Goal: Task Accomplishment & Management: Manage account settings

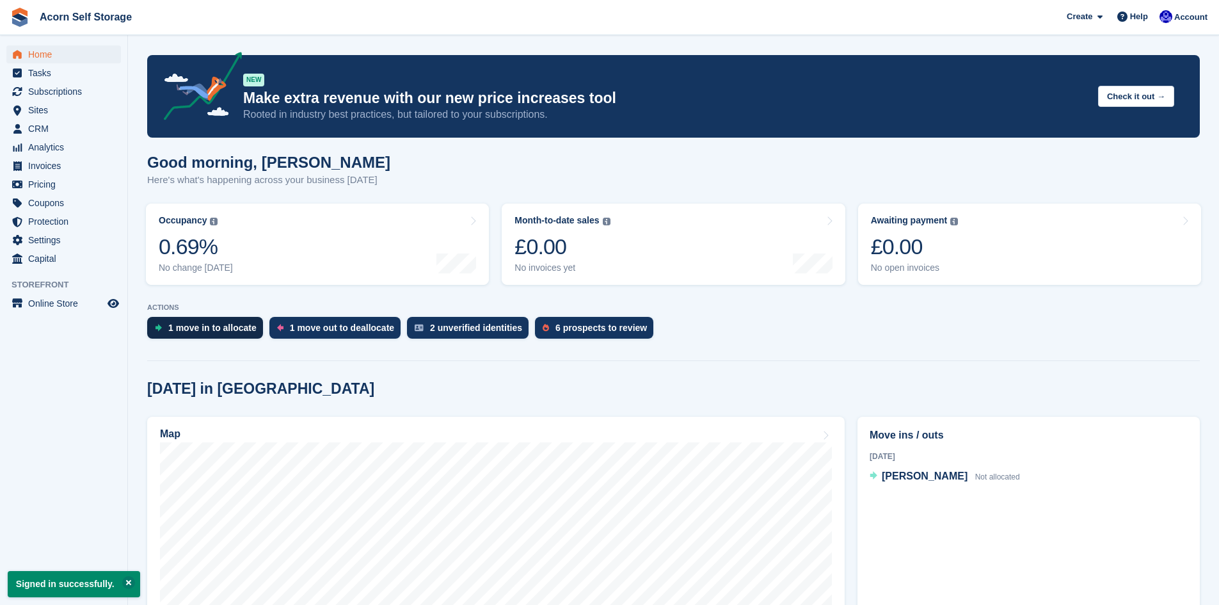
click at [202, 328] on div "1 move in to allocate" at bounding box center [212, 328] width 88 height 10
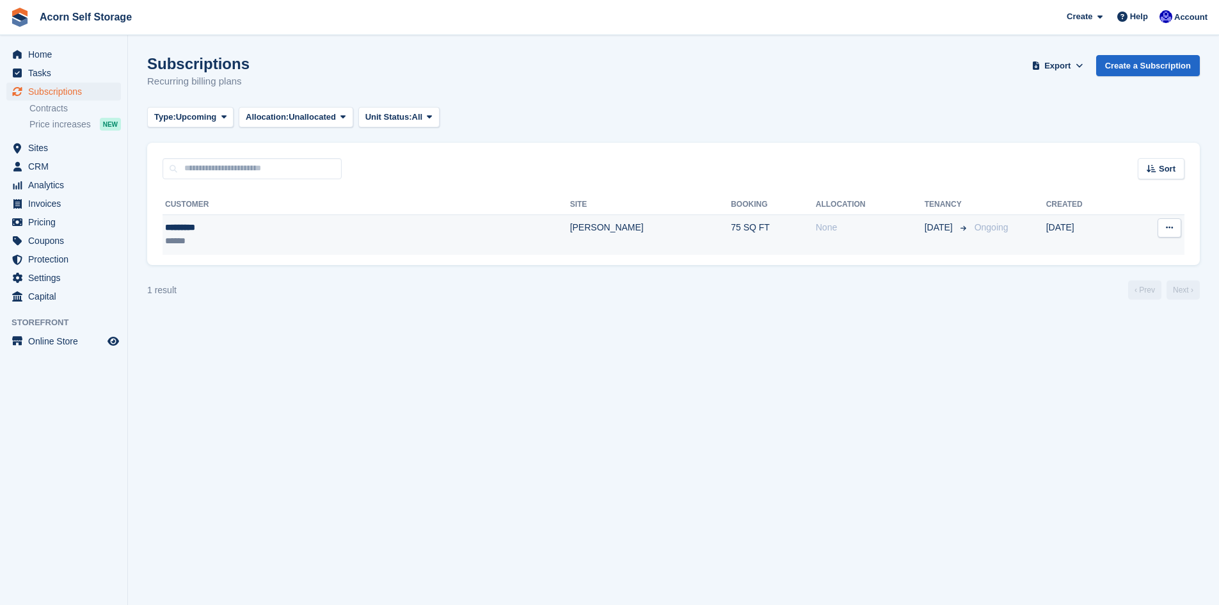
click at [198, 230] on div "*********" at bounding box center [257, 227] width 184 height 13
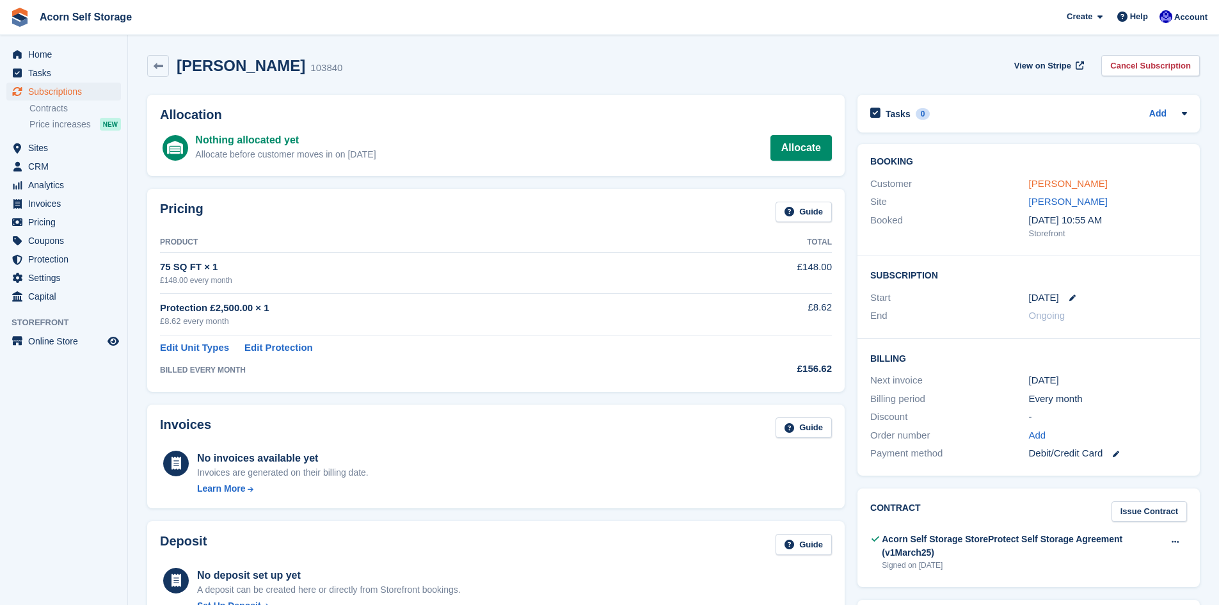
click at [1048, 186] on link "[PERSON_NAME]" at bounding box center [1068, 183] width 79 height 11
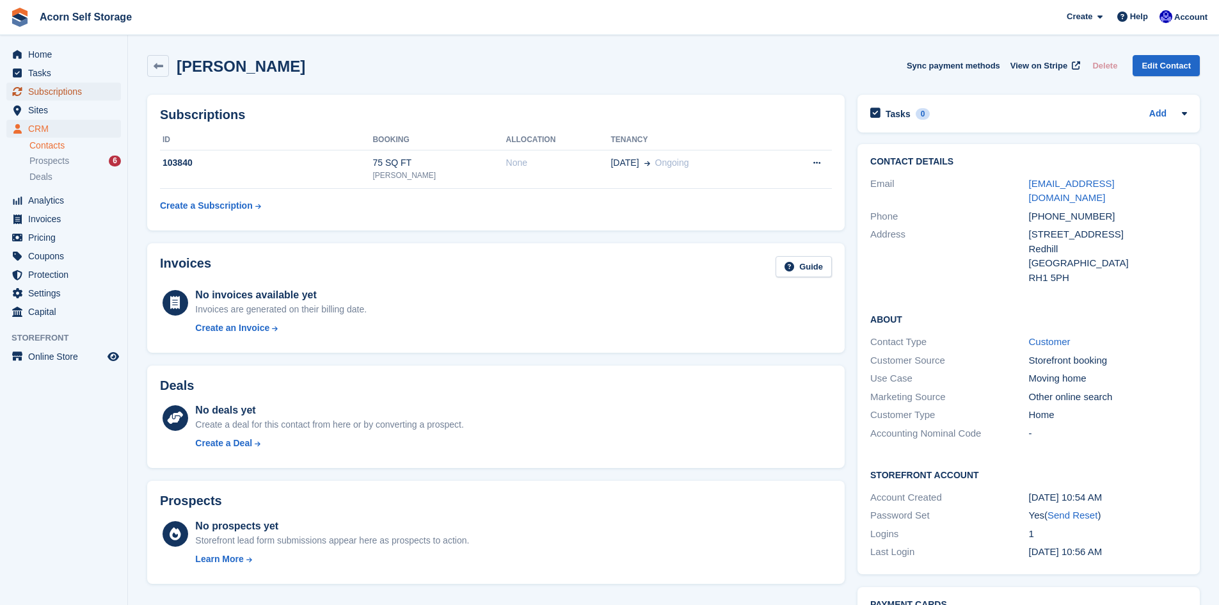
click at [63, 89] on span "Subscriptions" at bounding box center [66, 92] width 77 height 18
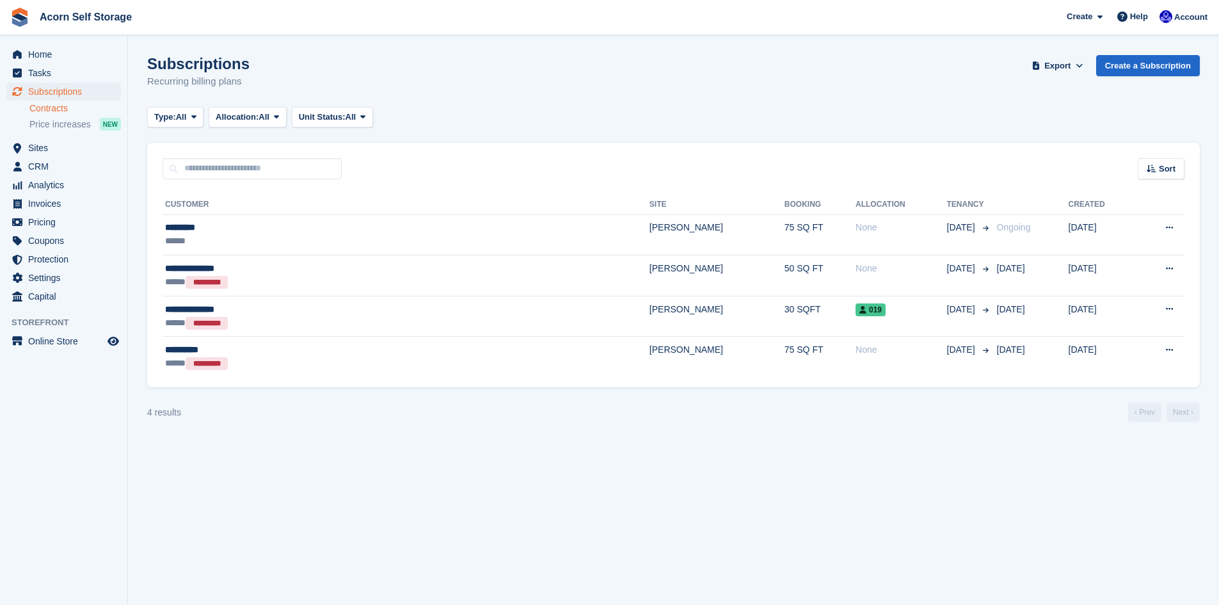
click at [42, 107] on link "Contracts" at bounding box center [75, 108] width 92 height 12
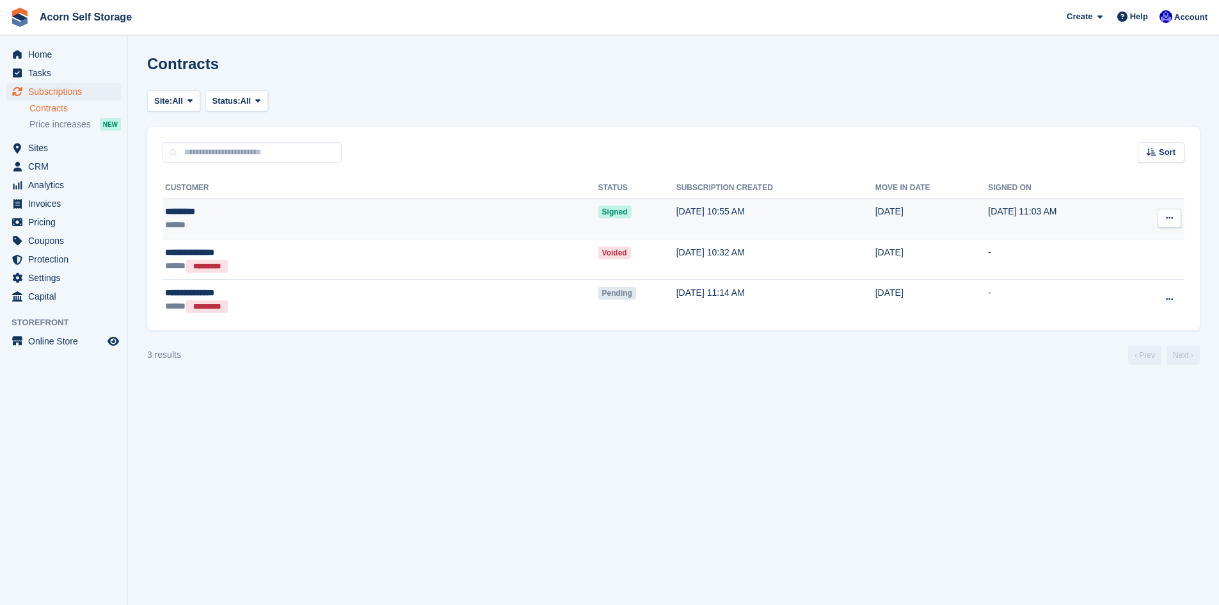
click at [1170, 218] on icon at bounding box center [1169, 218] width 7 height 8
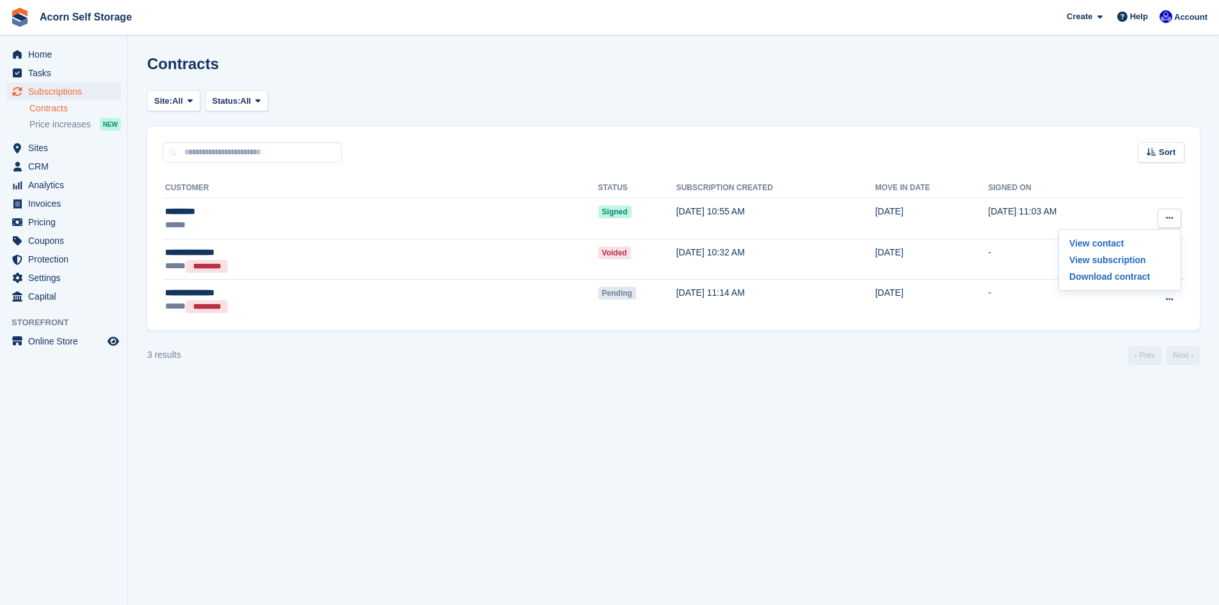
click at [36, 107] on link "Contracts" at bounding box center [75, 108] width 92 height 12
click at [57, 109] on link "Contracts" at bounding box center [75, 108] width 92 height 12
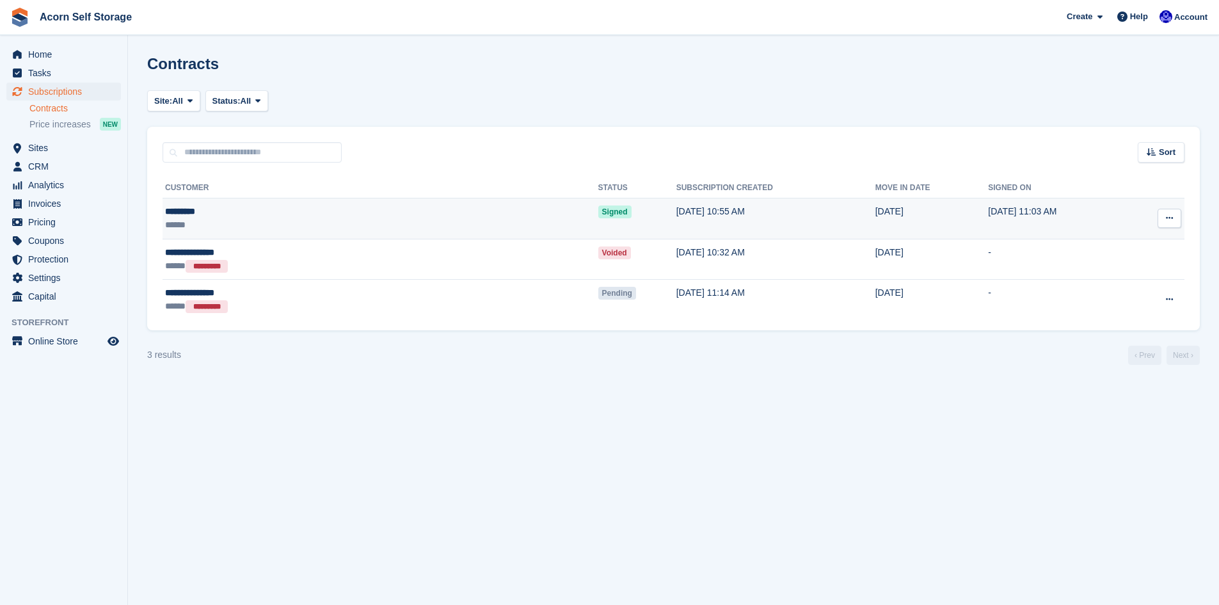
click at [181, 218] on div "******" at bounding box center [269, 224] width 209 height 13
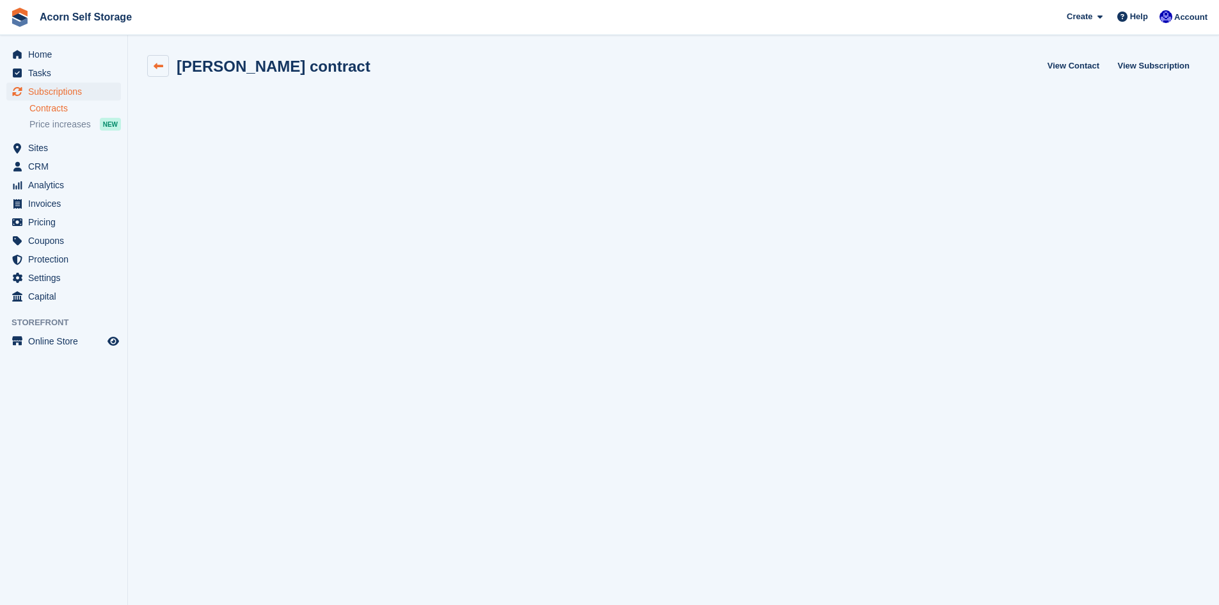
click at [164, 68] on link at bounding box center [158, 66] width 22 height 22
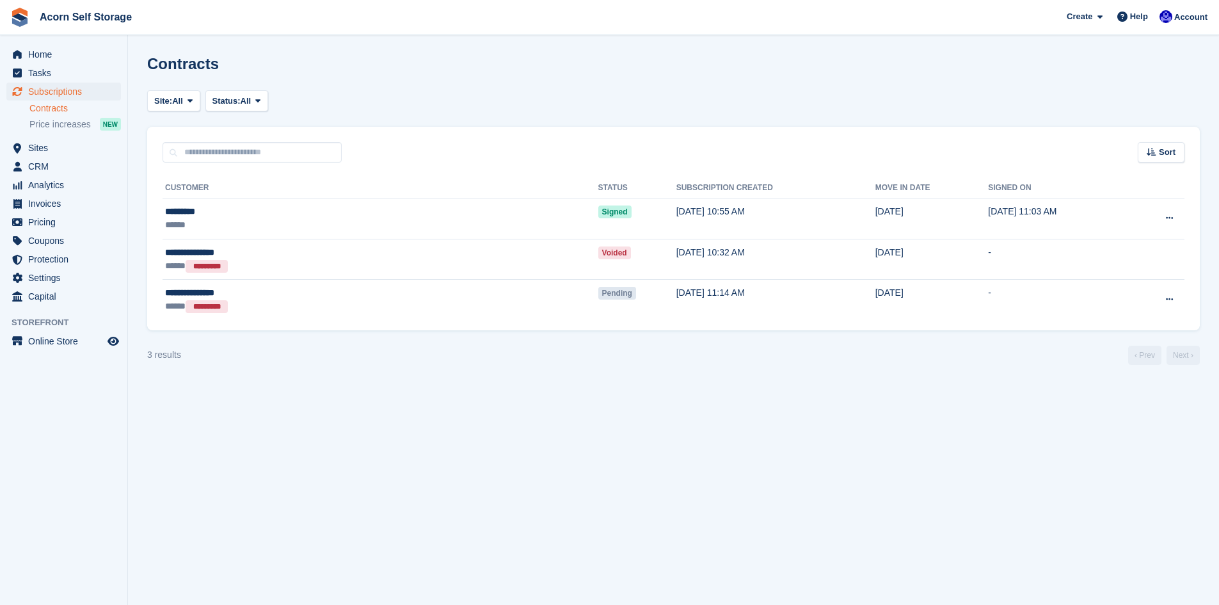
click at [47, 108] on link "Contracts" at bounding box center [75, 108] width 92 height 12
click at [38, 90] on span "Subscriptions" at bounding box center [66, 92] width 77 height 18
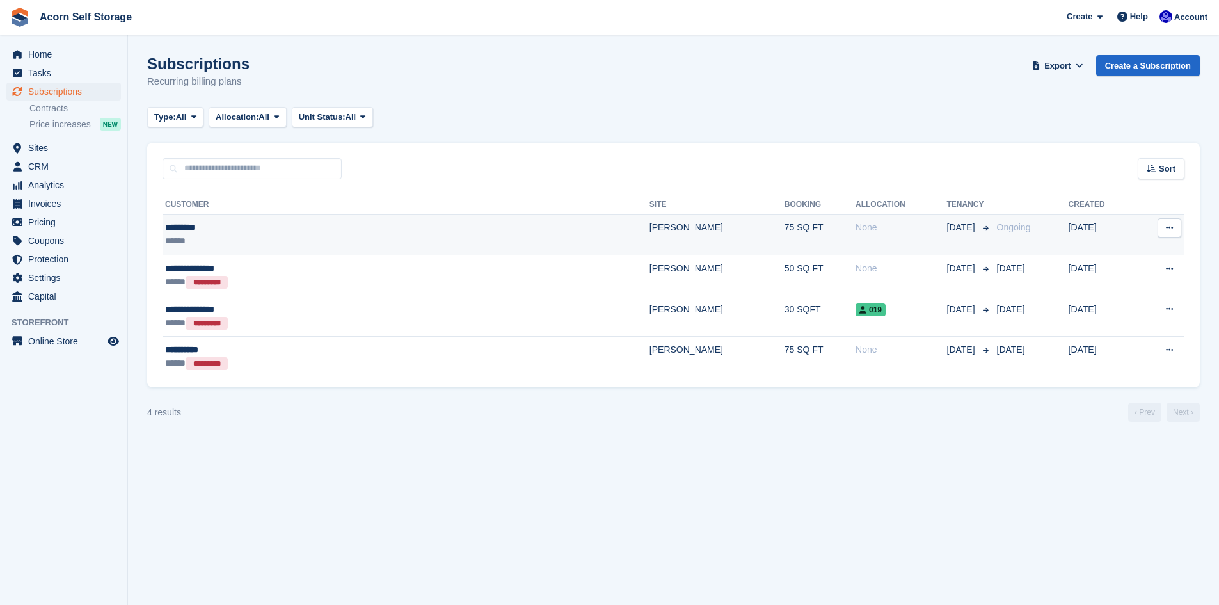
click at [1167, 228] on icon at bounding box center [1169, 227] width 7 height 8
click at [1124, 296] on p "Cancel subscription" at bounding box center [1119, 297] width 111 height 17
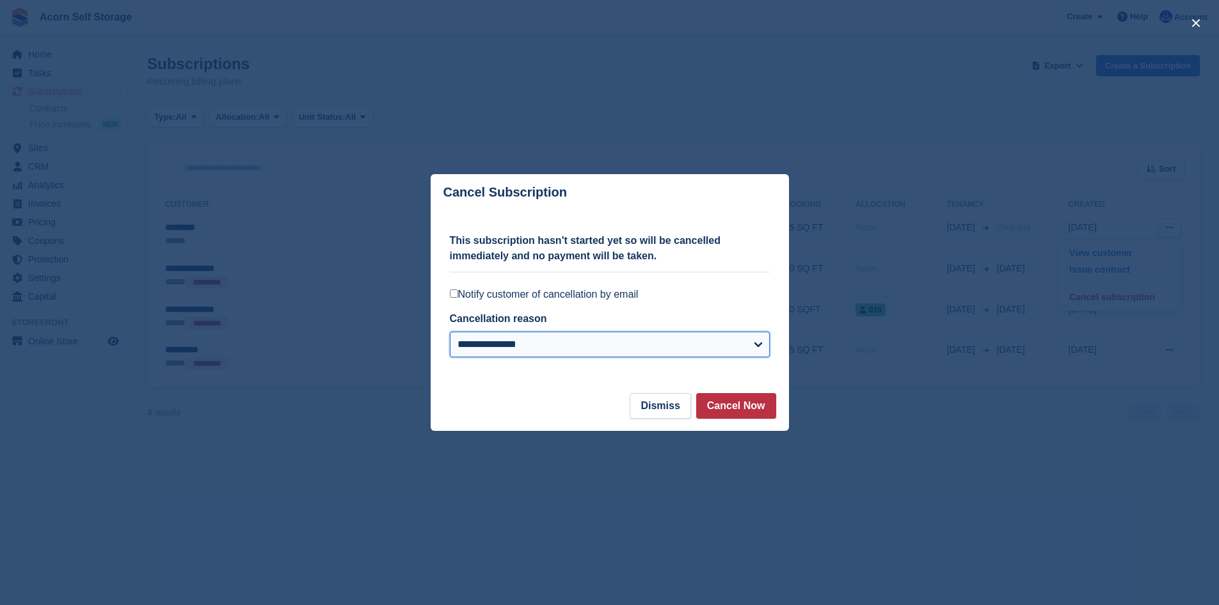
click at [534, 342] on select "**********" at bounding box center [610, 345] width 320 height 26
select select "**********"
click at [450, 333] on select "**********" at bounding box center [610, 345] width 320 height 26
click at [741, 412] on button "Cancel Now" at bounding box center [736, 406] width 80 height 26
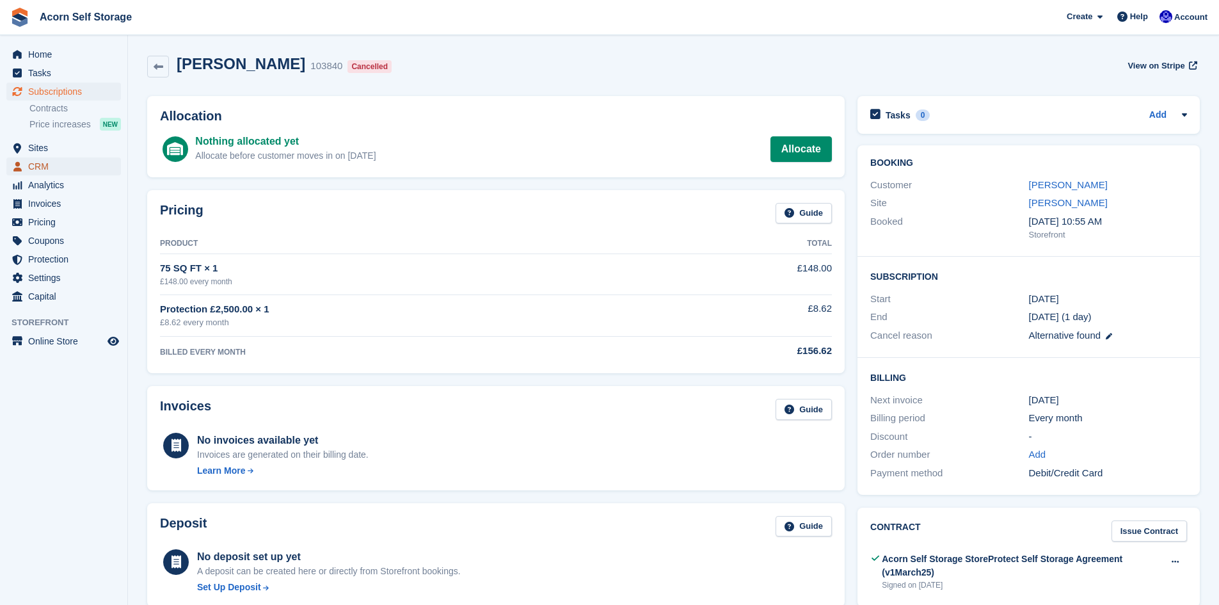
click at [37, 164] on span "CRM" at bounding box center [66, 166] width 77 height 18
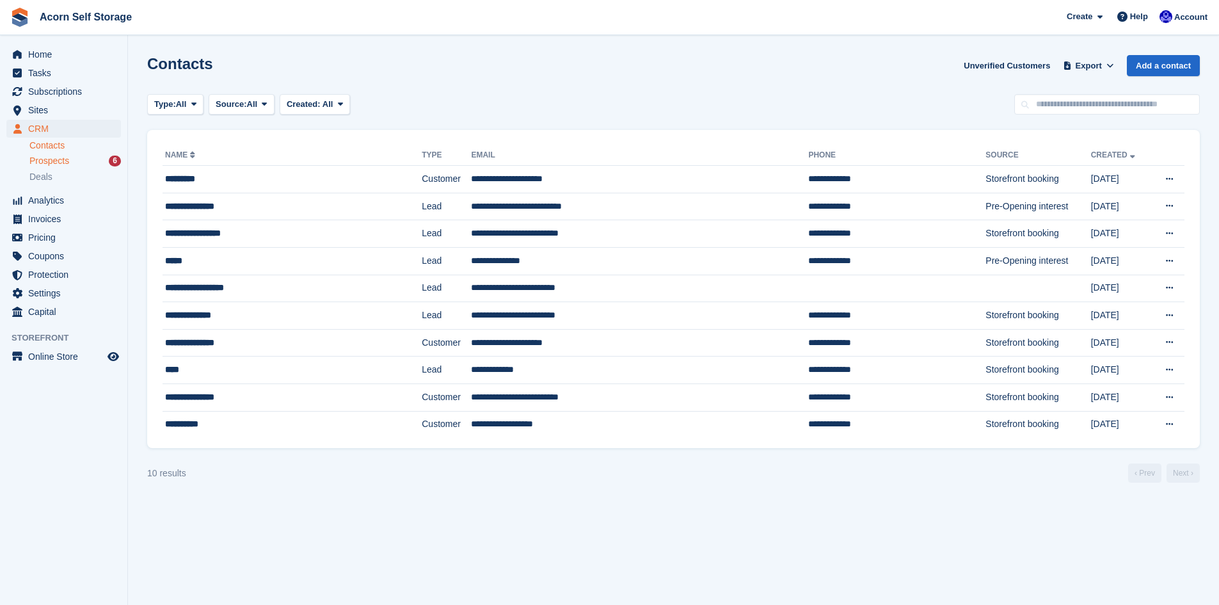
click at [48, 163] on span "Prospects" at bounding box center [49, 161] width 40 height 12
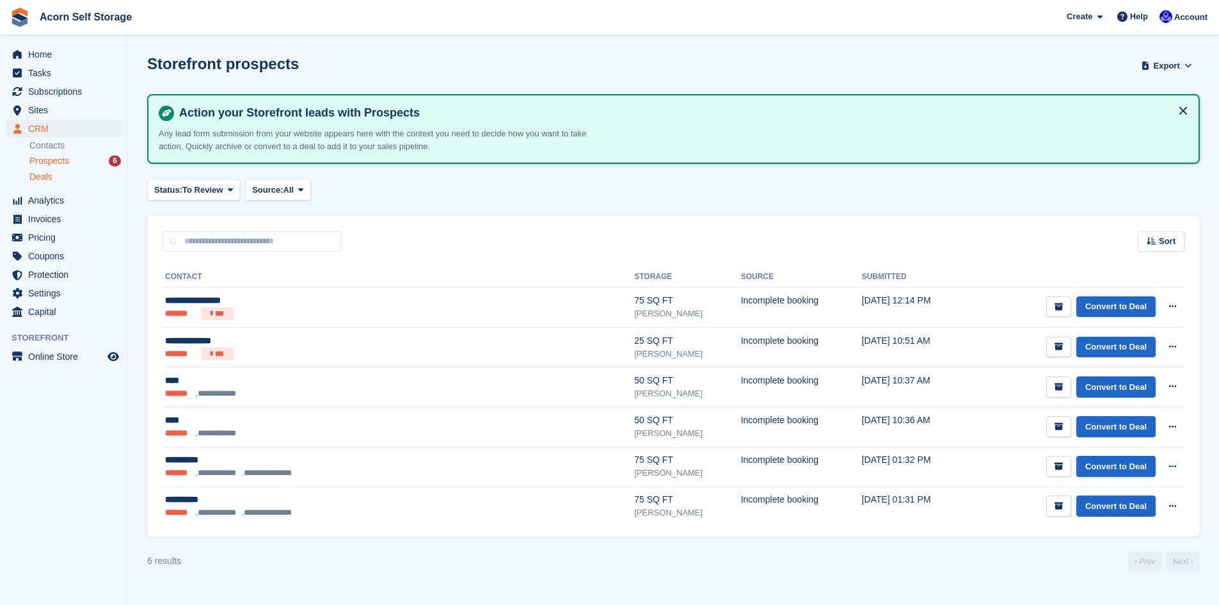
click at [49, 181] on span "Deals" at bounding box center [40, 177] width 23 height 12
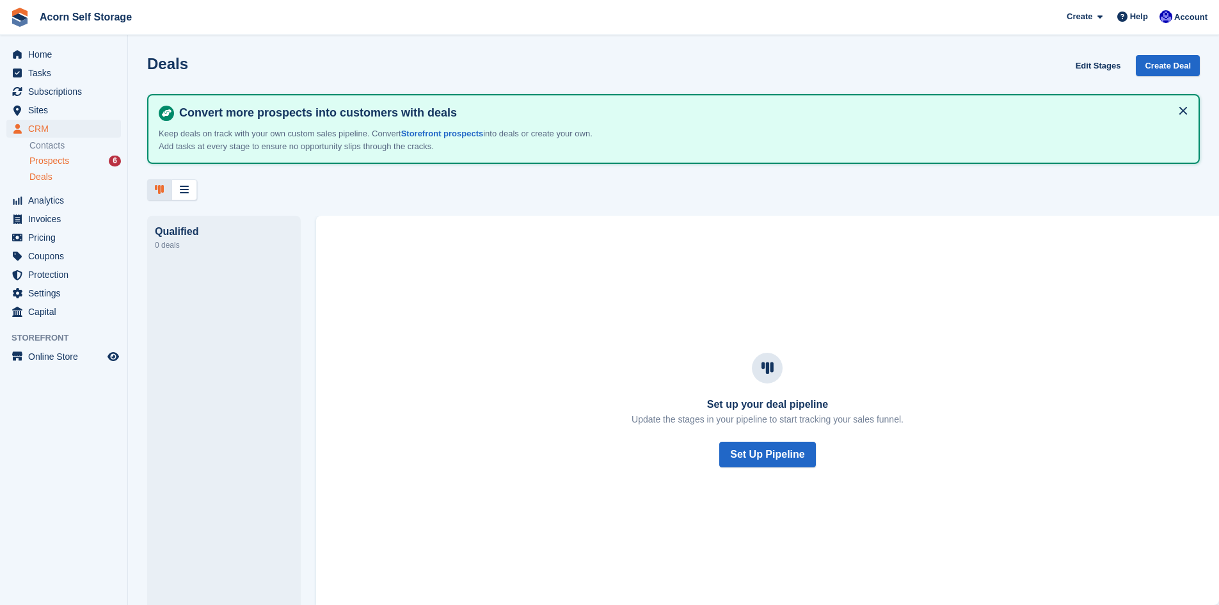
click at [38, 154] on link "Prospects 6" at bounding box center [75, 160] width 92 height 13
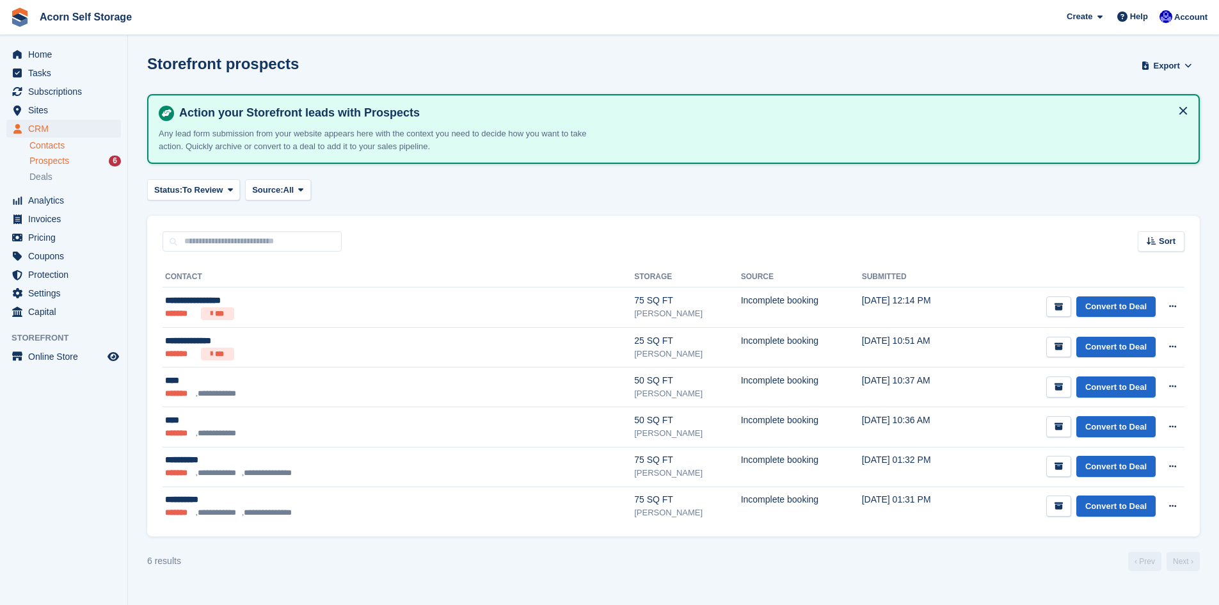
click at [38, 143] on link "Contacts" at bounding box center [75, 146] width 92 height 12
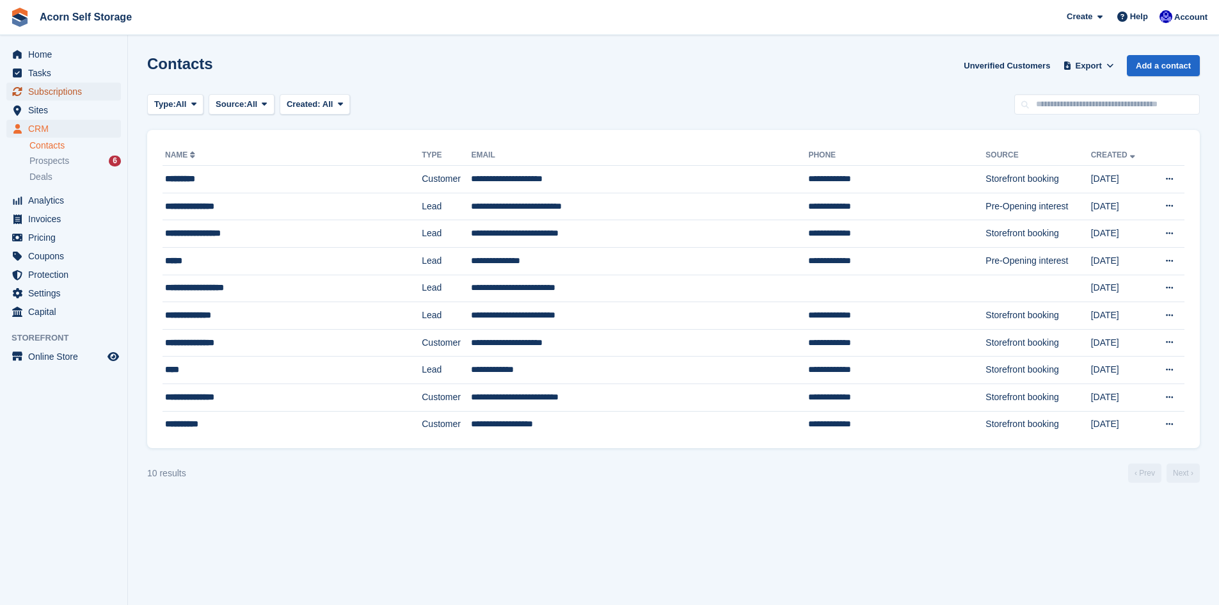
click at [44, 91] on span "Subscriptions" at bounding box center [66, 92] width 77 height 18
select select "**********"
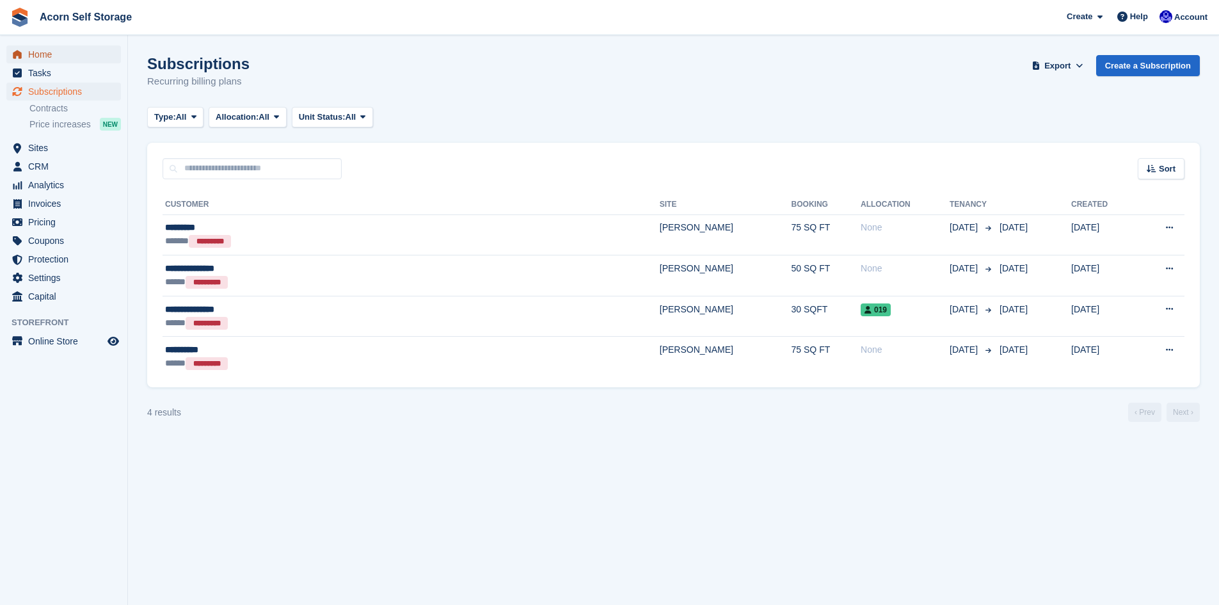
click at [44, 51] on span "Home" at bounding box center [66, 54] width 77 height 18
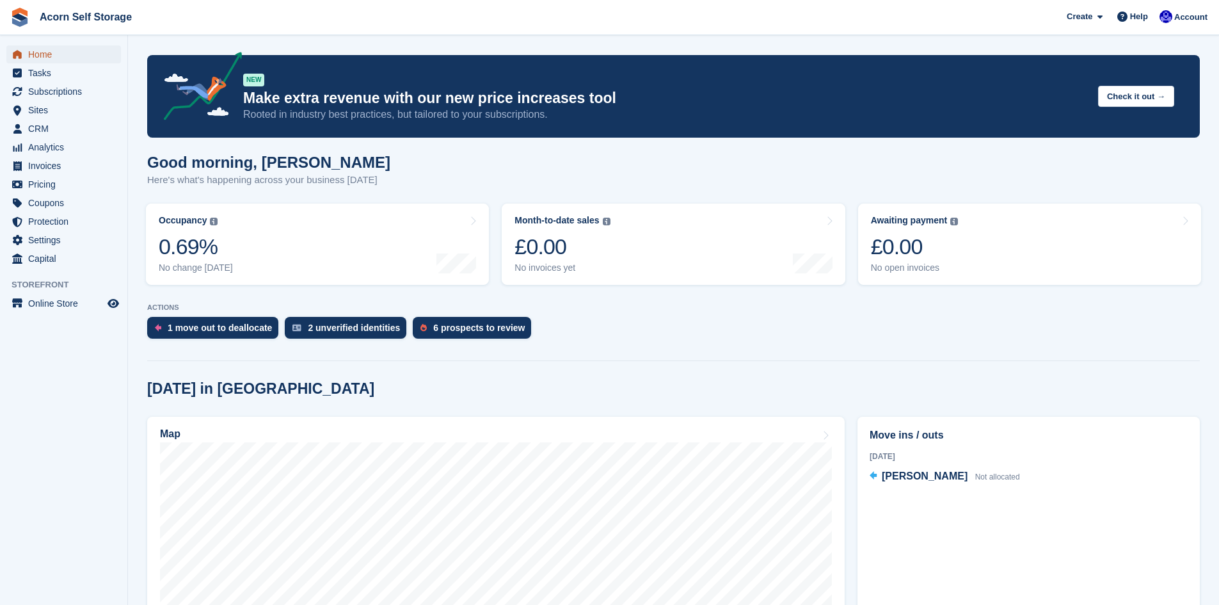
click at [38, 60] on span "Home" at bounding box center [66, 54] width 77 height 18
click at [357, 328] on div "2 unverified identities" at bounding box center [354, 328] width 92 height 10
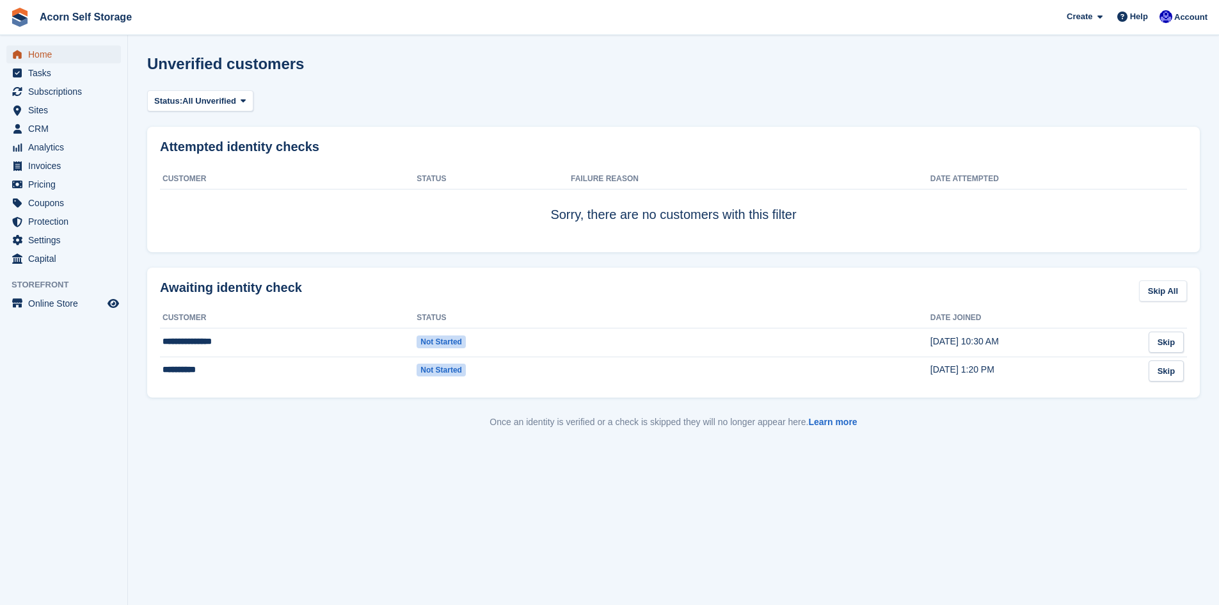
click at [45, 58] on span "Home" at bounding box center [66, 54] width 77 height 18
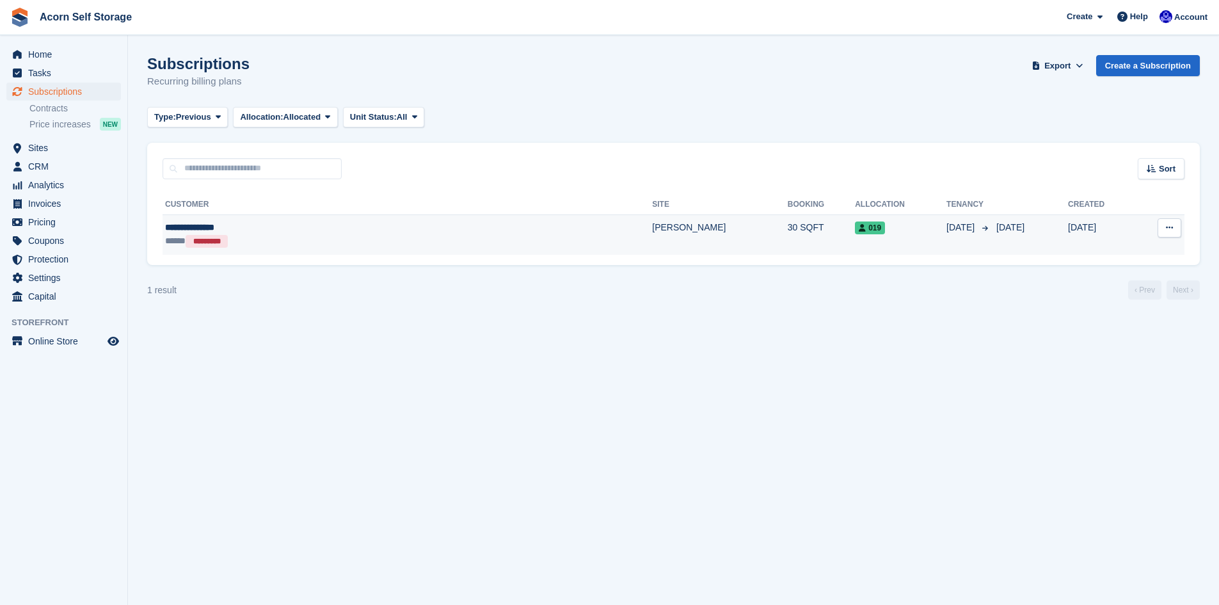
click at [855, 230] on span "019" at bounding box center [870, 227] width 30 height 13
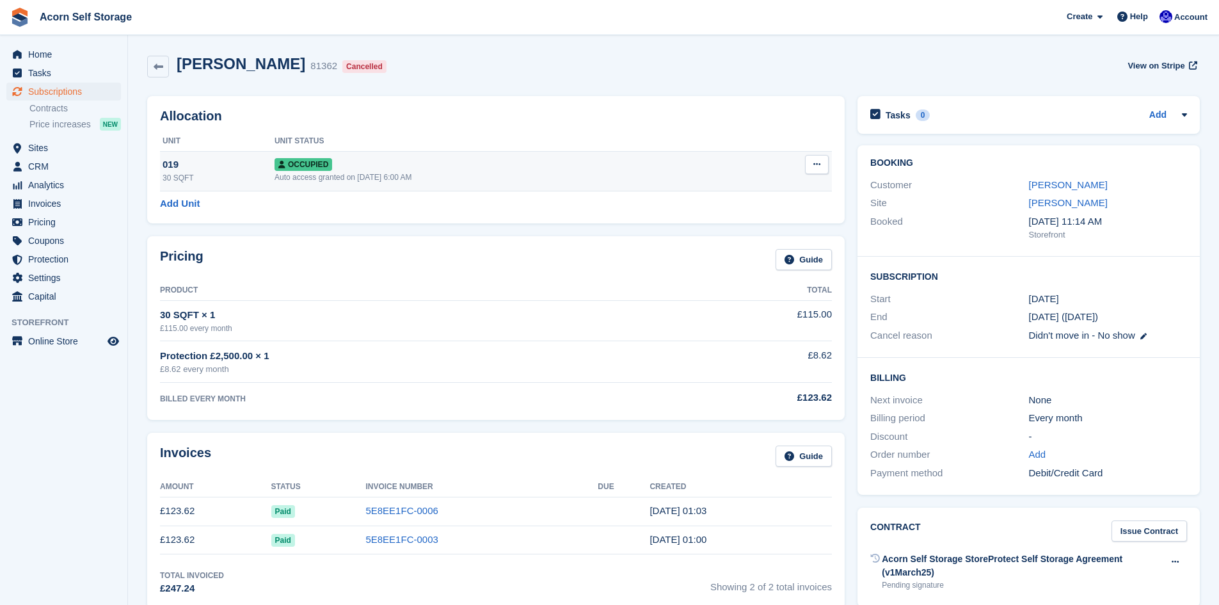
click at [815, 164] on icon at bounding box center [816, 164] width 7 height 8
click at [747, 232] on p "Deallocate" at bounding box center [767, 233] width 111 height 17
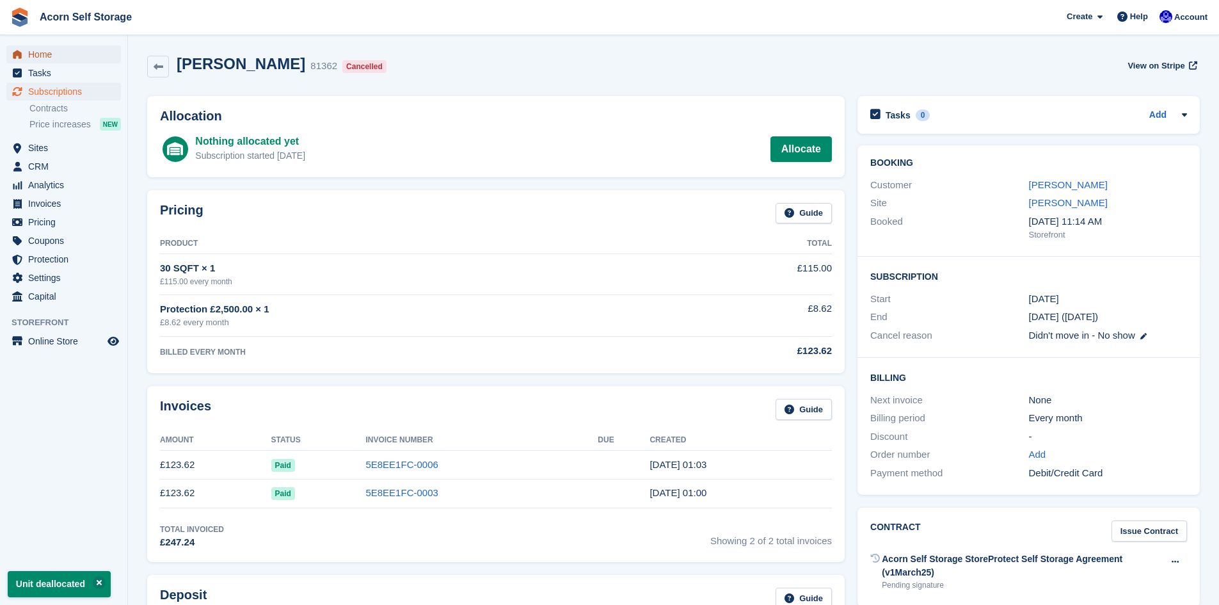
click at [44, 59] on span "Home" at bounding box center [66, 54] width 77 height 18
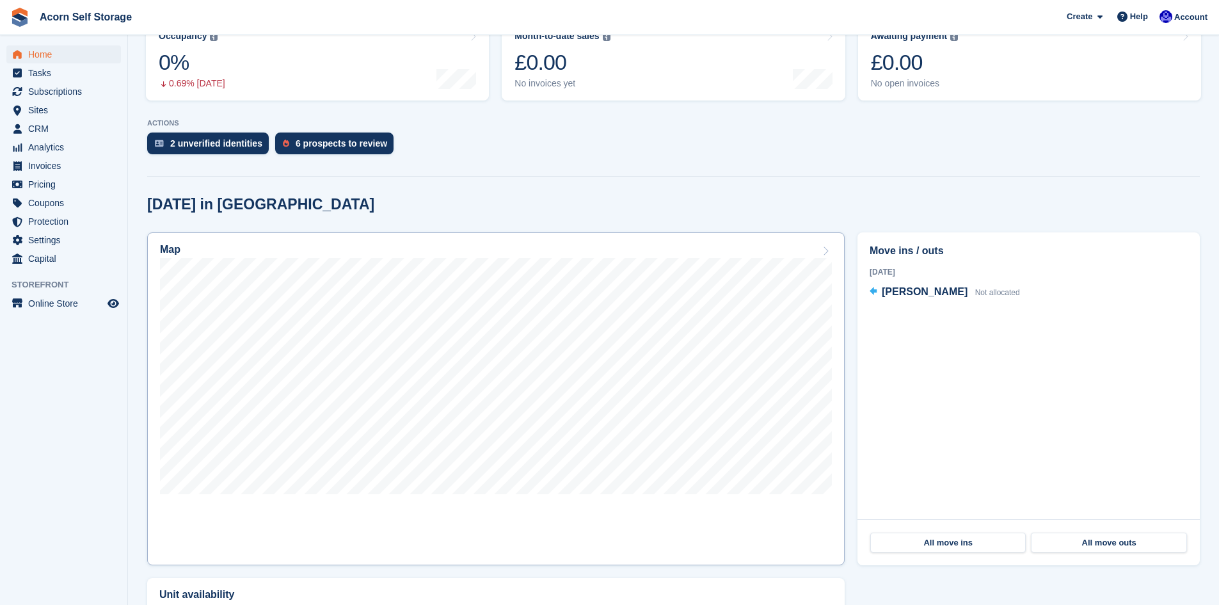
scroll to position [192, 0]
